Goal: Information Seeking & Learning: Check status

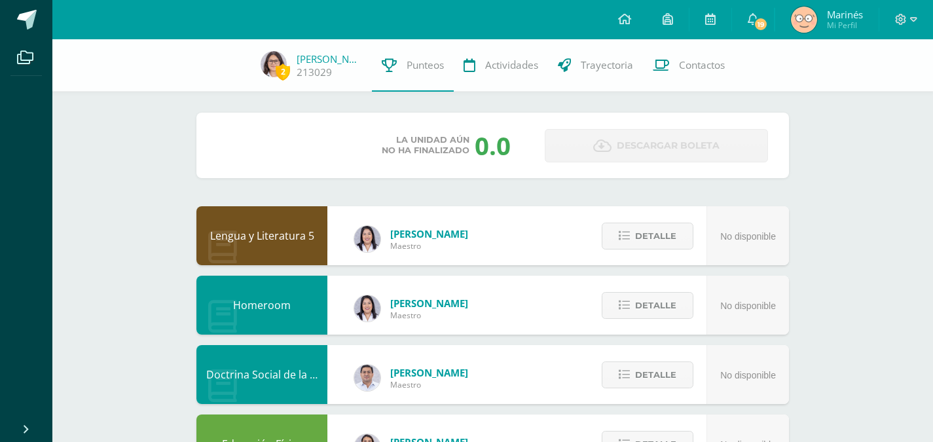
click at [303, 143] on div "Unidad 1 Unidad 2 Unidad 3 Unidad 4" at bounding box center [282, 146] width 130 height 32
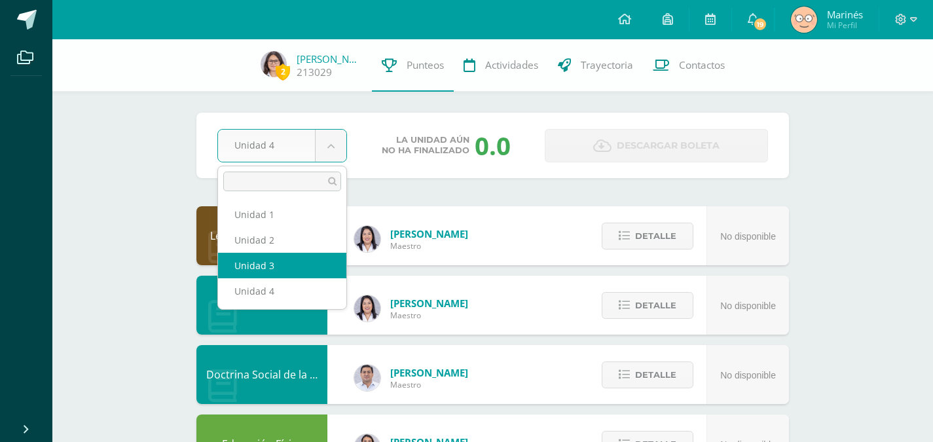
select select "Unidad 3"
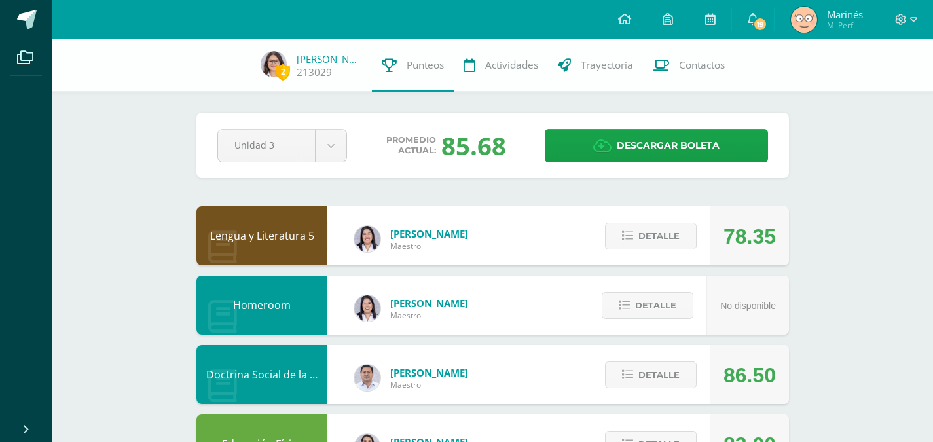
drag, startPoint x: 0, startPoint y: 0, endPoint x: 930, endPoint y: 151, distance: 942.3
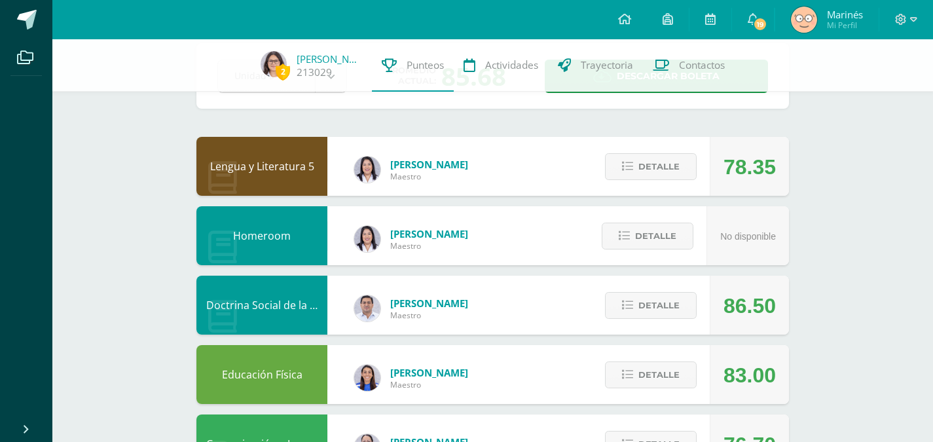
scroll to position [83, 0]
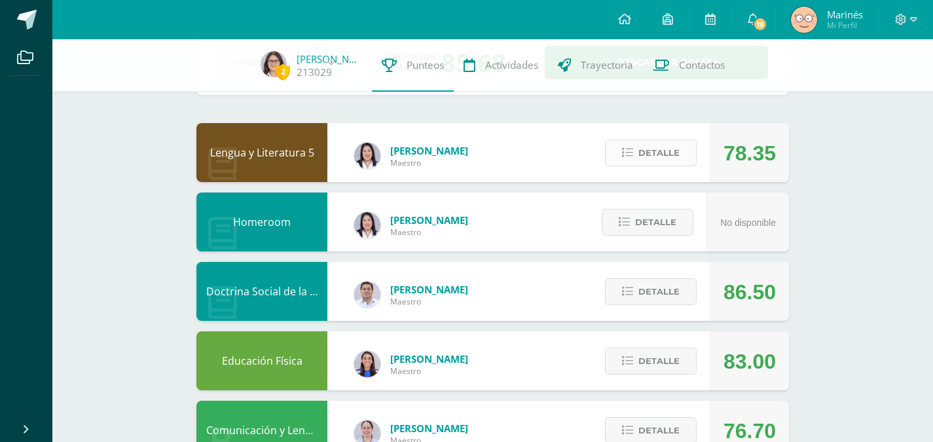
click at [619, 165] on button "Detalle" at bounding box center [651, 153] width 92 height 27
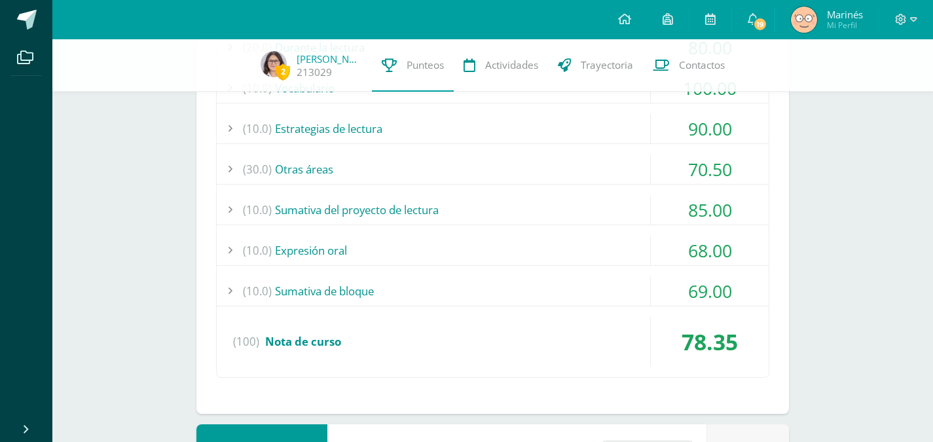
scroll to position [301, 0]
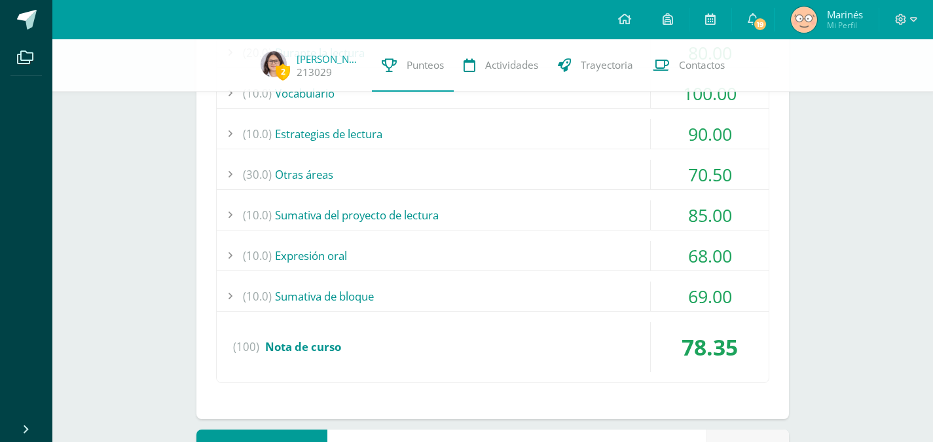
click at [695, 301] on div "69.00" at bounding box center [710, 296] width 118 height 29
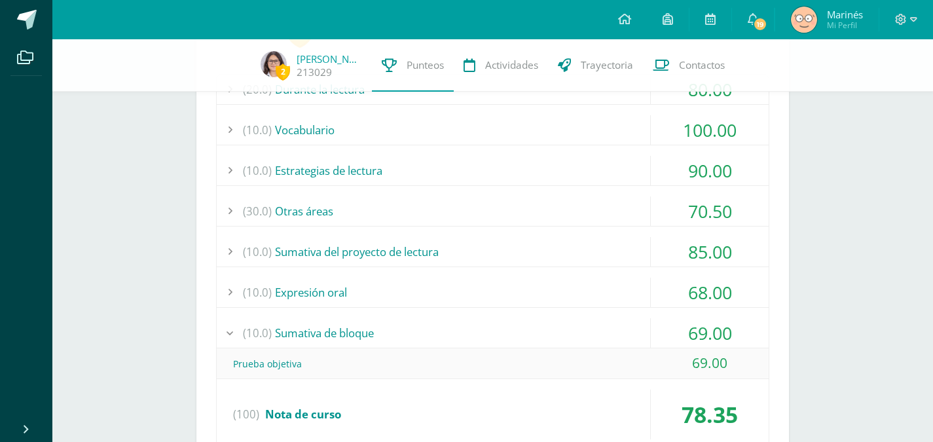
scroll to position [267, 0]
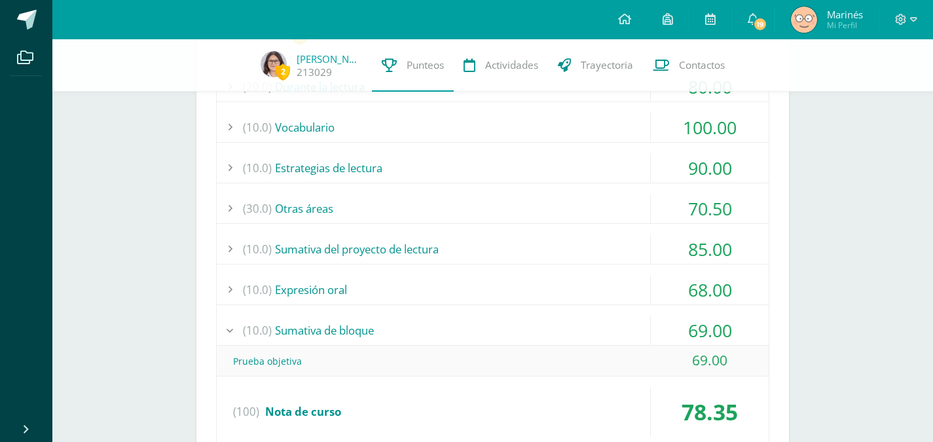
click at [713, 285] on div "68.00" at bounding box center [710, 289] width 118 height 29
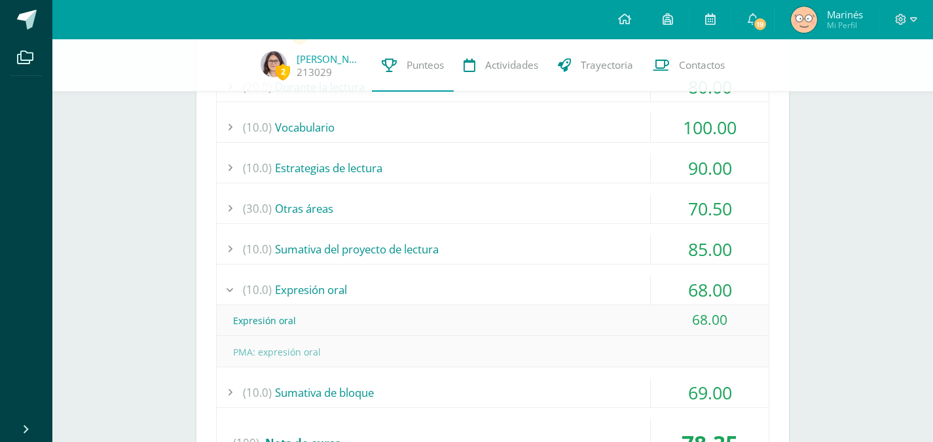
click at [712, 242] on div "85.00" at bounding box center [710, 248] width 118 height 29
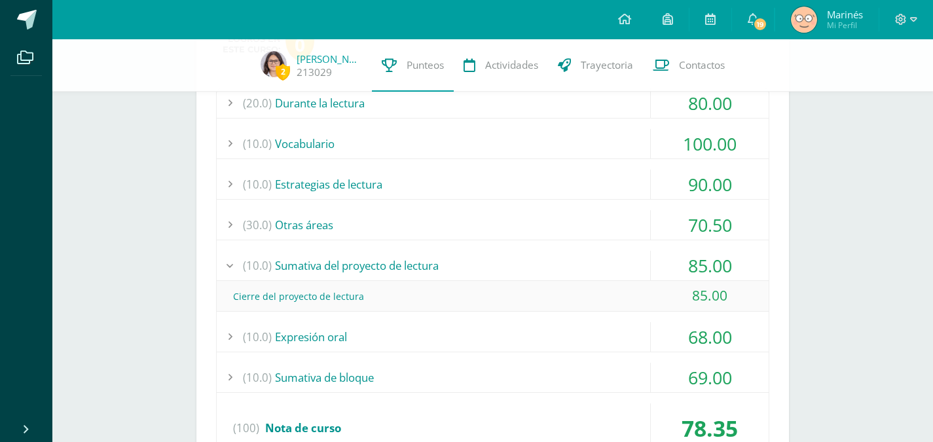
scroll to position [244, 0]
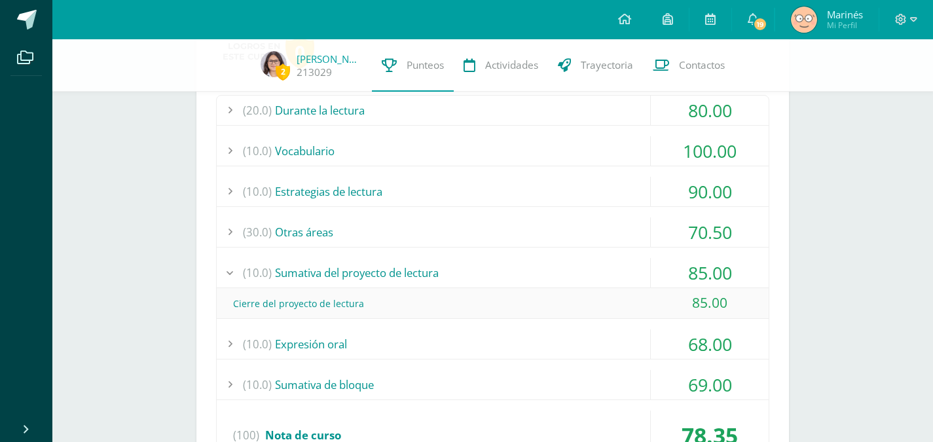
click at [709, 238] on div "70.50" at bounding box center [710, 231] width 118 height 29
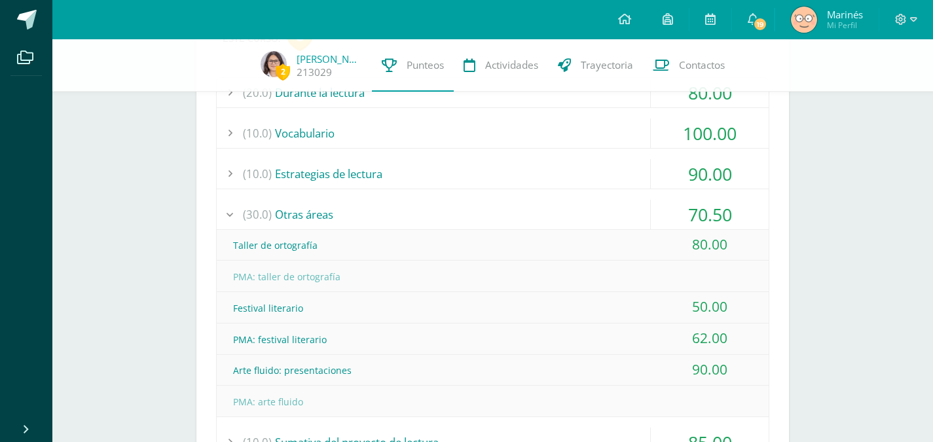
scroll to position [260, 0]
click at [722, 168] on div "90.00" at bounding box center [710, 174] width 118 height 29
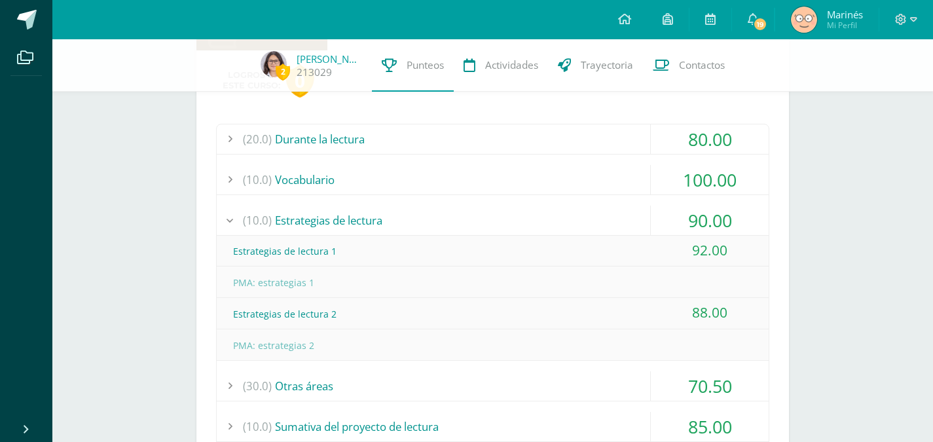
scroll to position [214, 0]
click at [747, 168] on div "100.00" at bounding box center [710, 180] width 118 height 29
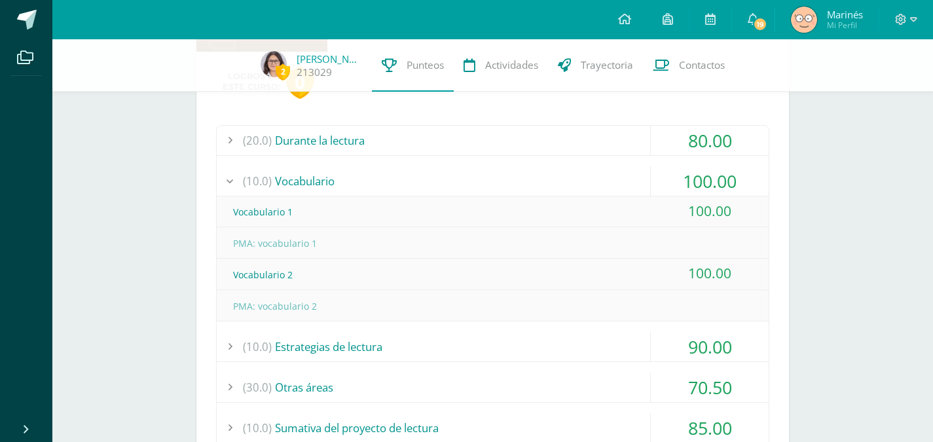
click at [717, 135] on div "80.00" at bounding box center [710, 140] width 118 height 29
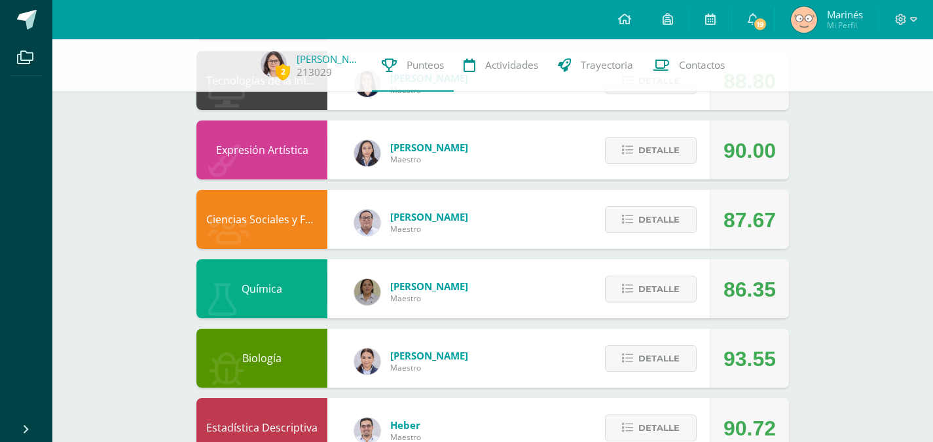
scroll to position [1151, 0]
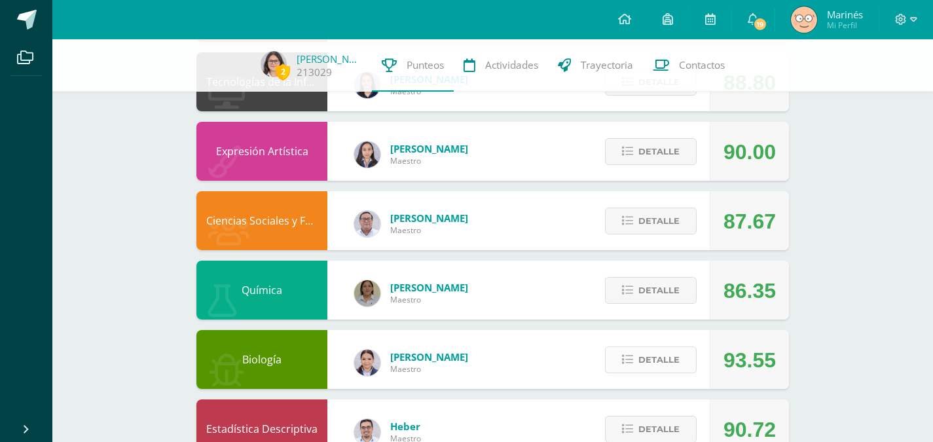
click at [635, 356] on button "Detalle" at bounding box center [651, 359] width 92 height 27
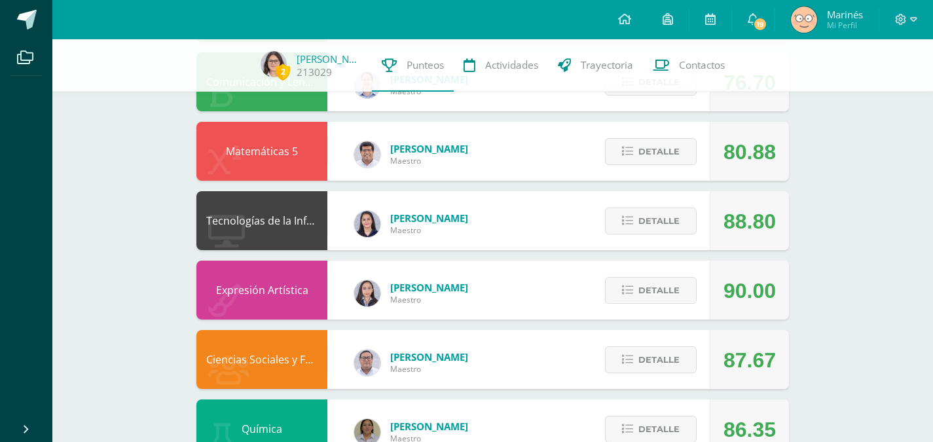
scroll to position [1005, 0]
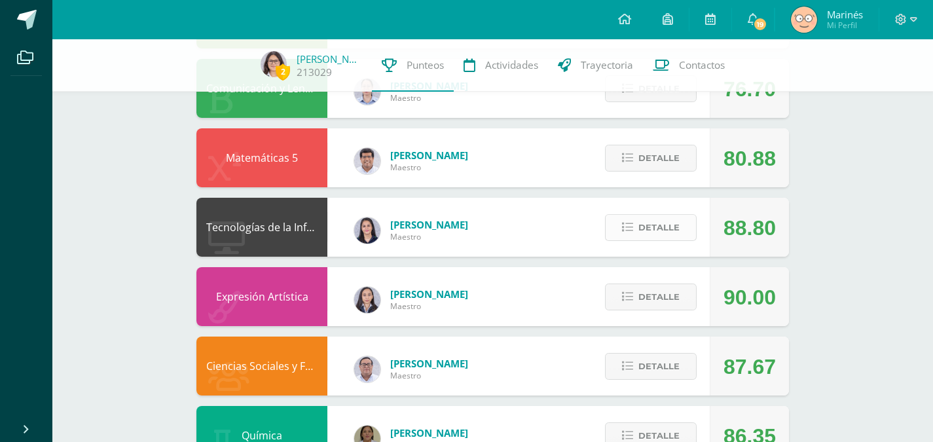
click at [664, 231] on span "Detalle" at bounding box center [659, 227] width 41 height 24
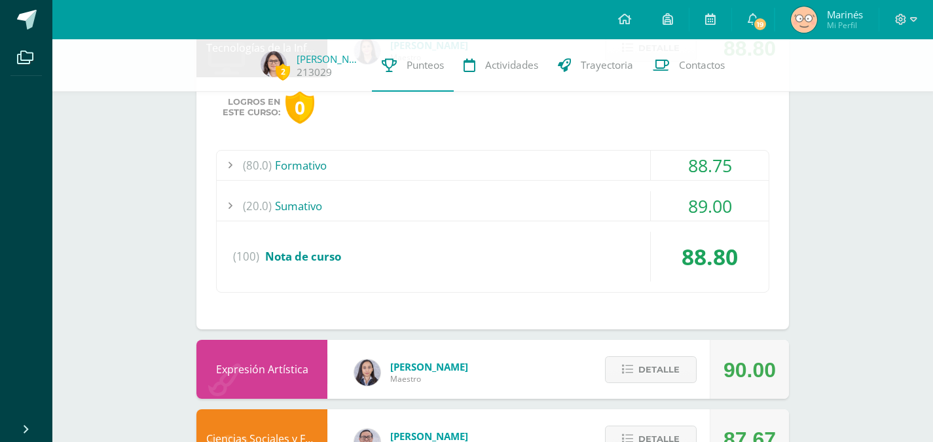
scroll to position [1188, 0]
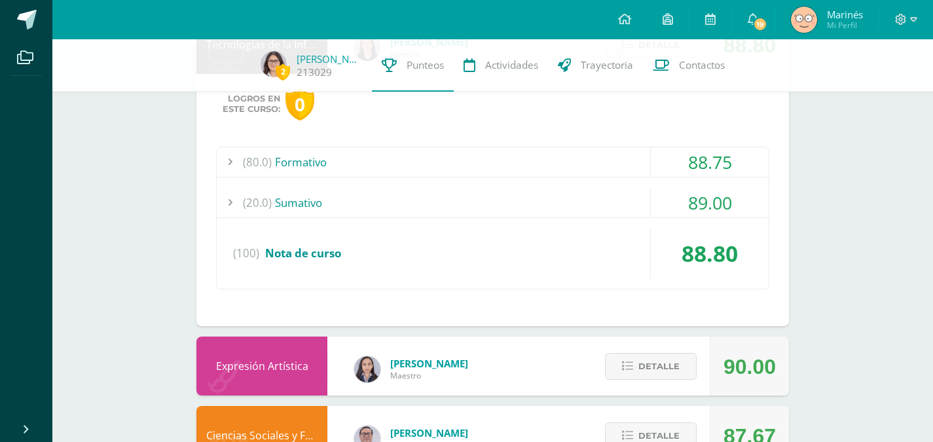
click at [685, 204] on div "89.00" at bounding box center [710, 202] width 118 height 29
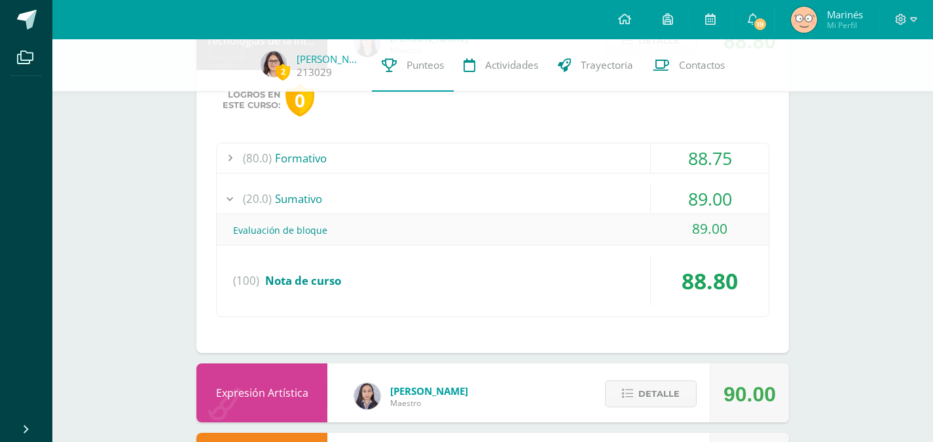
scroll to position [1063, 0]
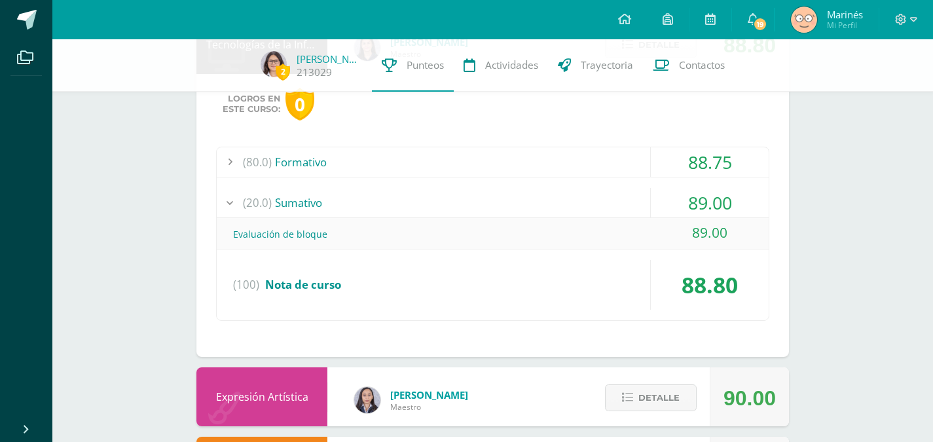
click at [696, 170] on div "88.75" at bounding box center [710, 161] width 118 height 29
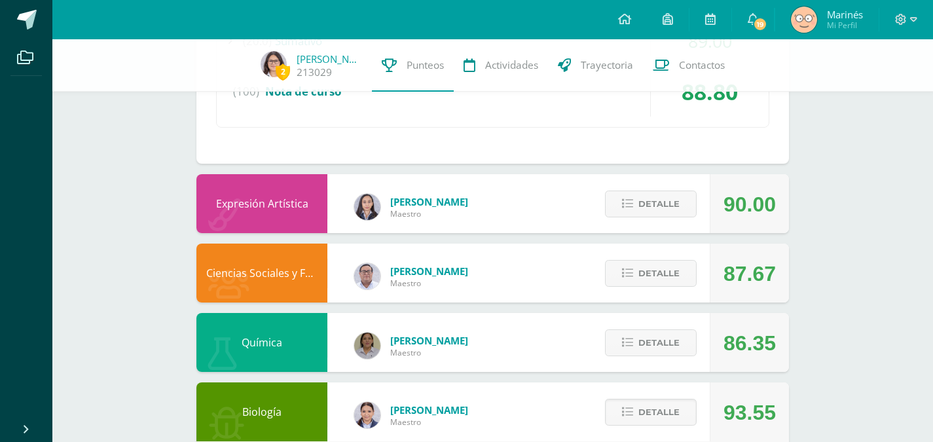
scroll to position [1415, 0]
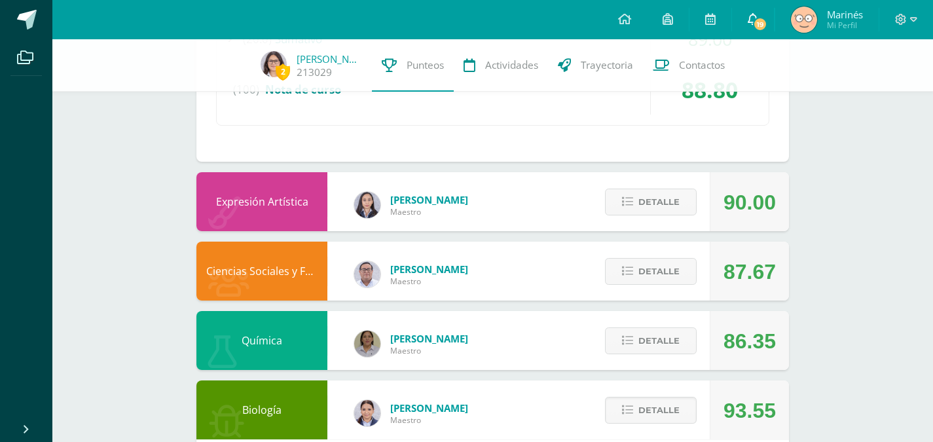
click at [756, 12] on link "19" at bounding box center [753, 19] width 42 height 39
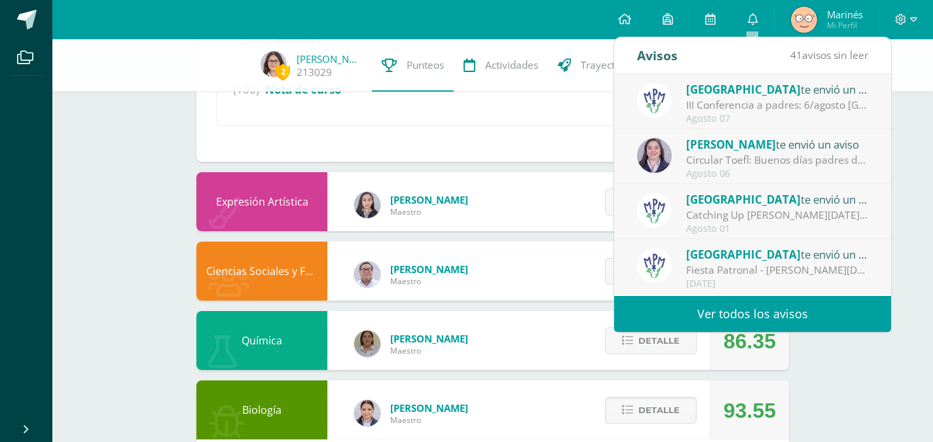
click at [792, 103] on div "III Conferencia a padres: 6/agosto [GEOGRAPHIC_DATA]: ¡Los esperamos el [DATE][…" at bounding box center [777, 105] width 182 height 15
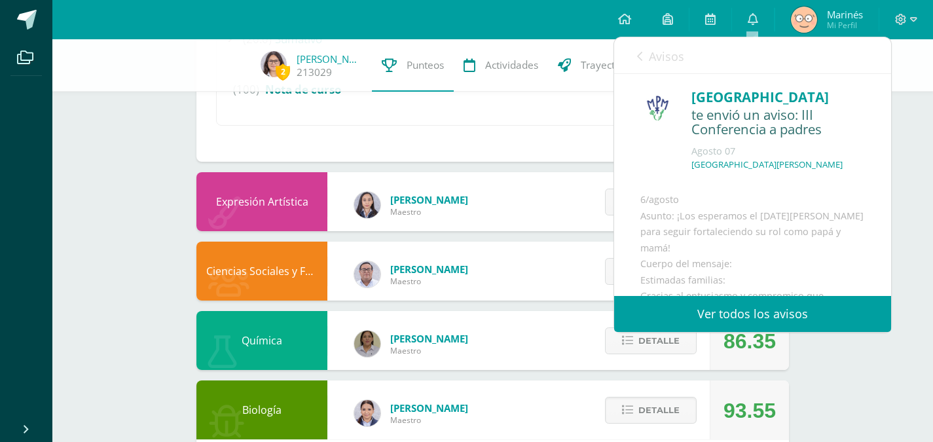
click at [650, 56] on span "Avisos" at bounding box center [666, 56] width 35 height 16
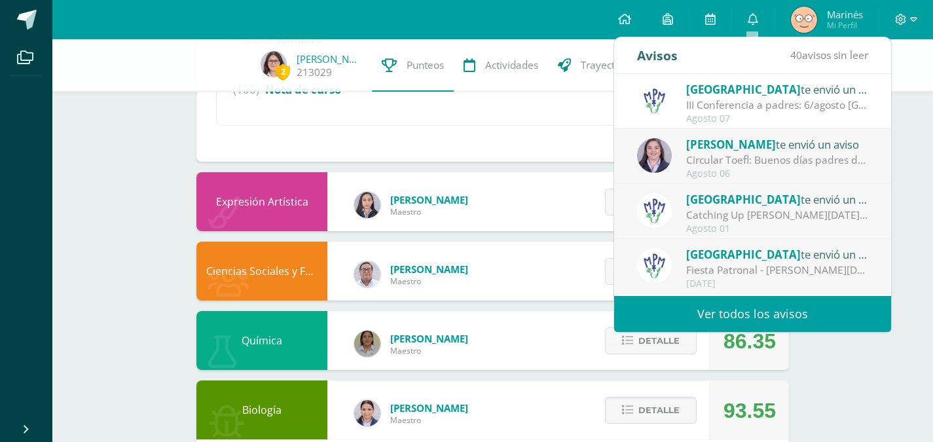
click at [779, 134] on div "Alejandra Jerez te envió un aviso Circular Toefl: Buenos días padres de familia…" at bounding box center [752, 156] width 277 height 55
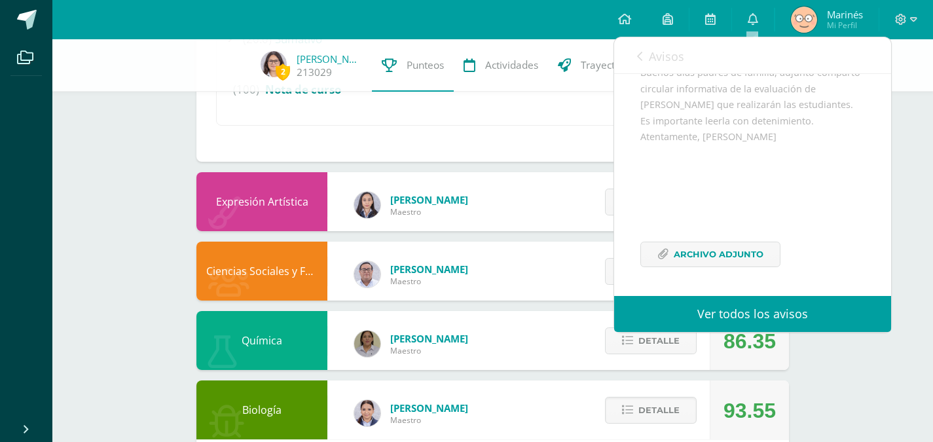
scroll to position [0, 0]
